Goal: Check status

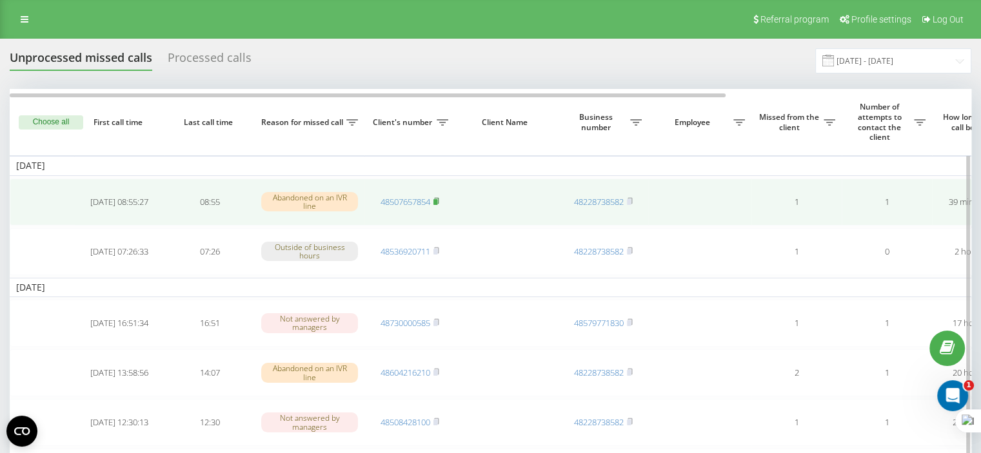
click at [436, 199] on rect at bounding box center [435, 202] width 4 height 6
